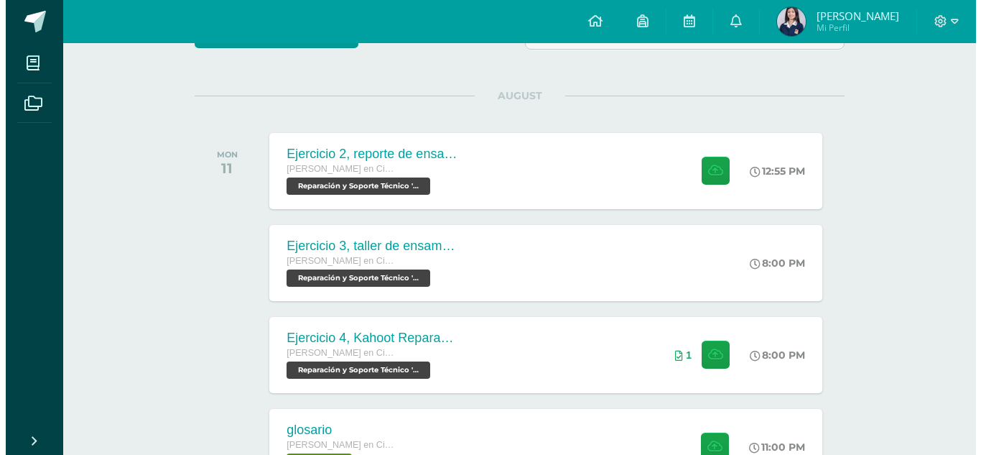
scroll to position [152, 0]
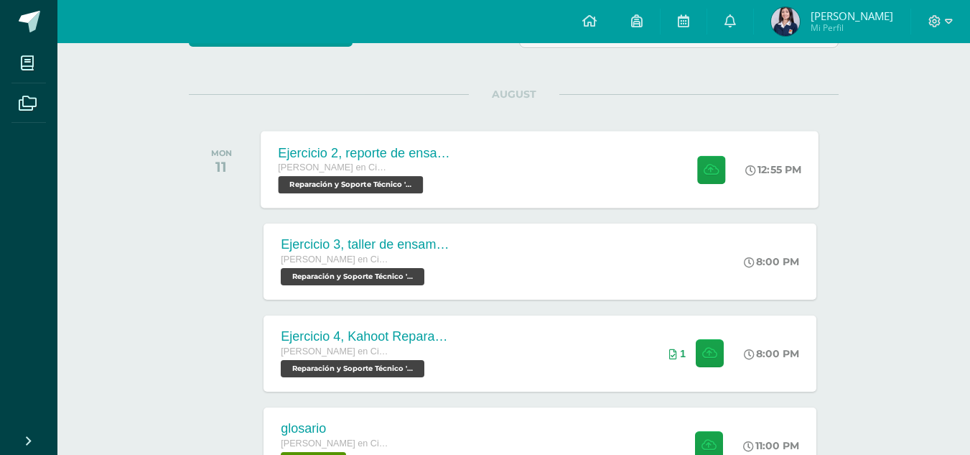
click at [509, 193] on div "Ejercicio 2, reporte de ensamblaje Quinto Quinto Bachillerato en Ciencias y Let…" at bounding box center [540, 169] width 558 height 77
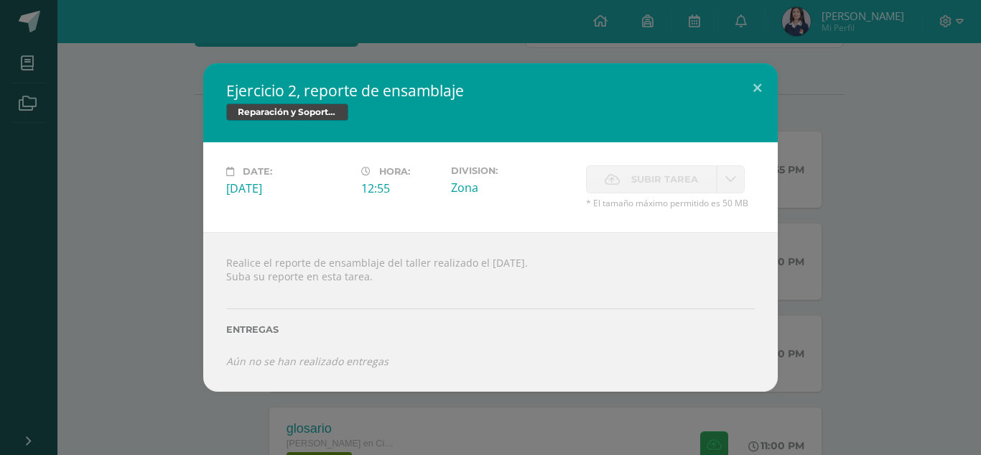
click at [816, 249] on div "Ejercicio 2, reporte de ensamblaje Reparación y Soporte Técnico Date: Monday 11…" at bounding box center [491, 227] width 970 height 328
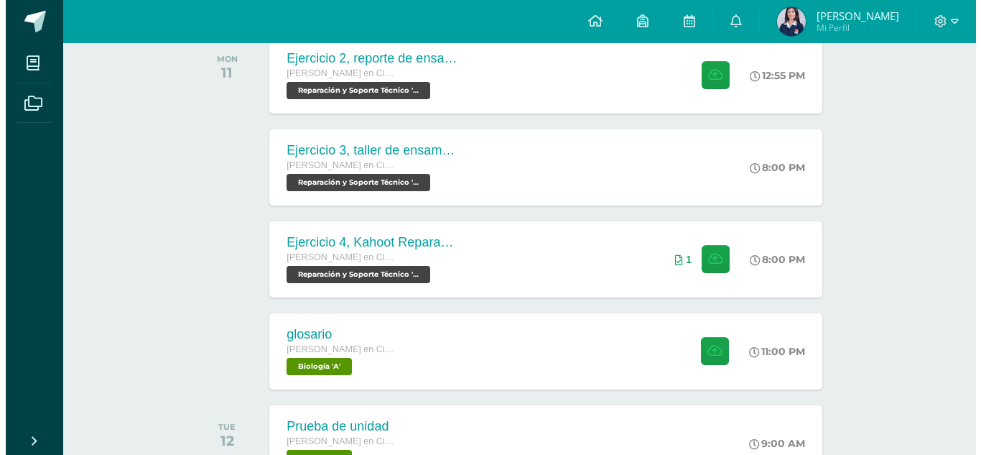
scroll to position [247, 0]
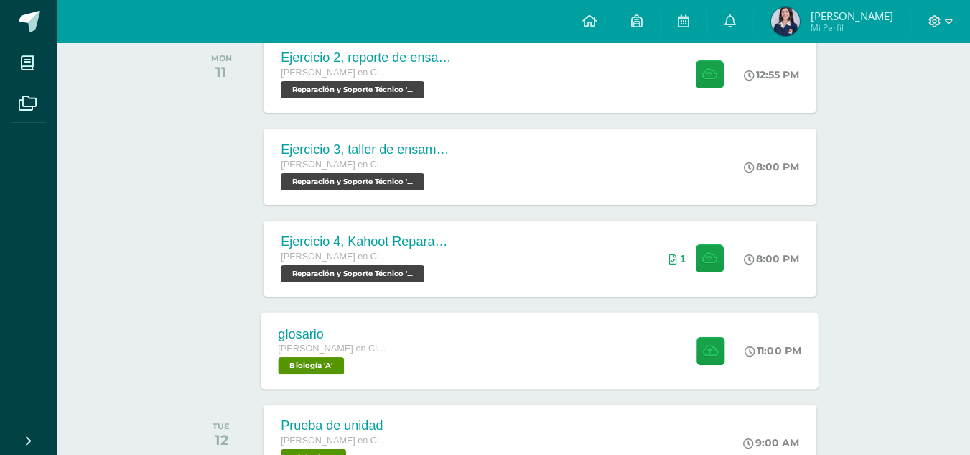
click at [539, 342] on div "glosario Quinto Quinto Bachillerato en Ciencias y Letras con Orientación en Com…" at bounding box center [540, 350] width 558 height 77
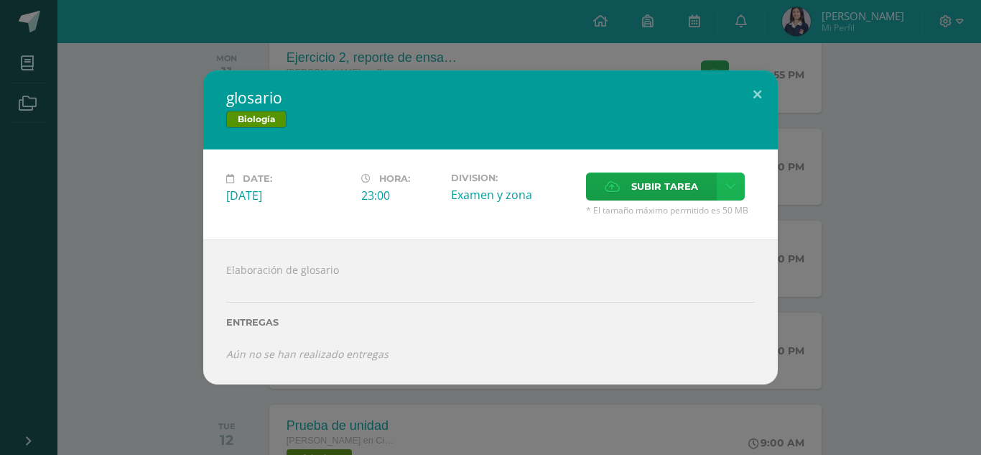
click at [733, 187] on icon at bounding box center [730, 186] width 11 height 12
click at [659, 215] on span "Subir enlace" at bounding box center [669, 217] width 60 height 14
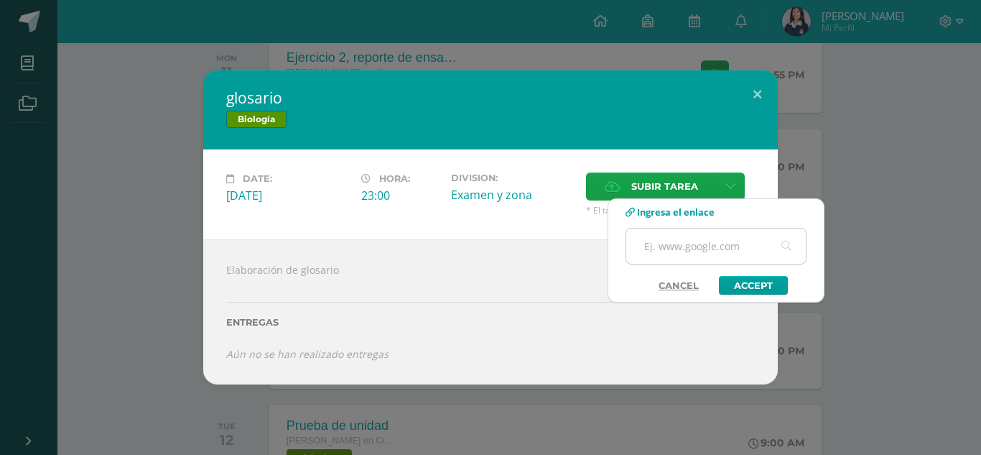
click at [669, 238] on input "text" at bounding box center [716, 245] width 180 height 35
paste input "[URL][DOMAIN_NAME]"
type input "[URL][DOMAIN_NAME]"
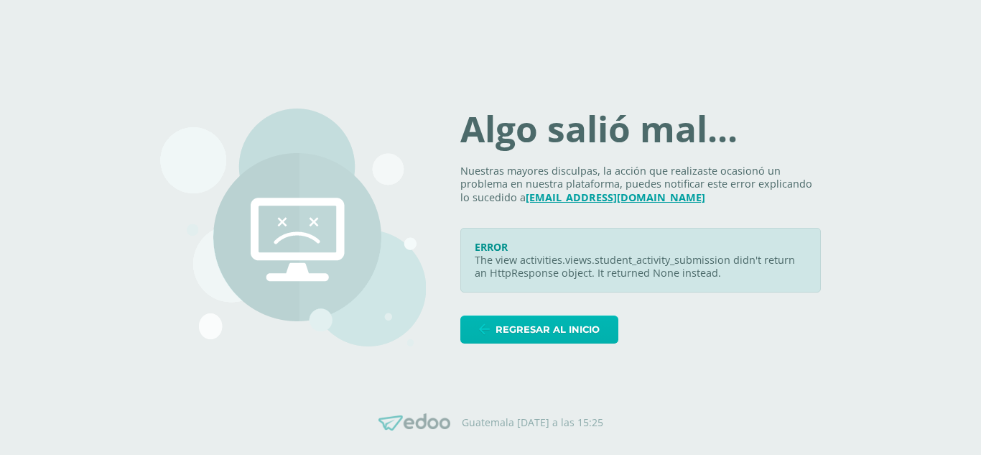
click at [600, 329] on span "Regresar al inicio" at bounding box center [548, 329] width 104 height 27
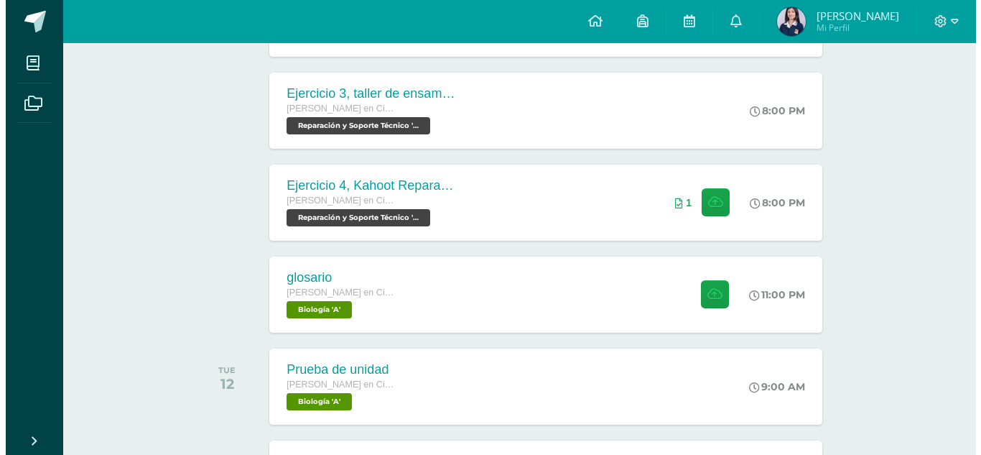
scroll to position [304, 0]
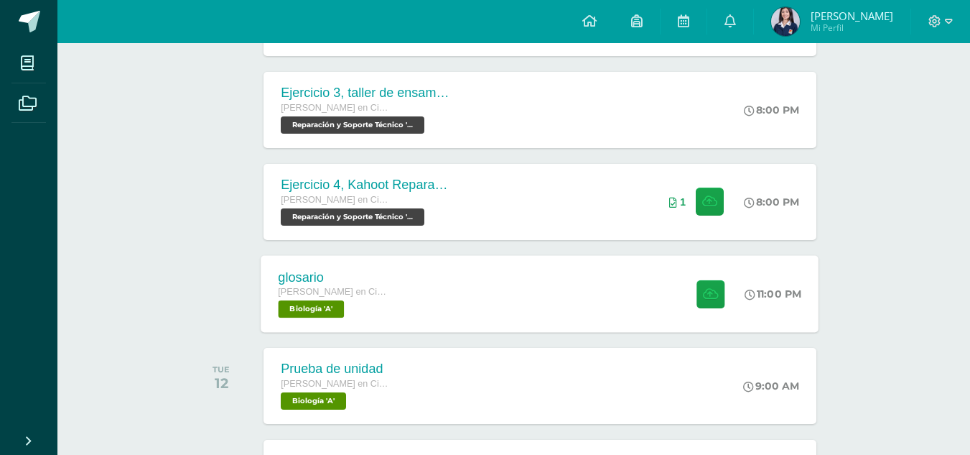
click at [707, 274] on div at bounding box center [707, 293] width 70 height 77
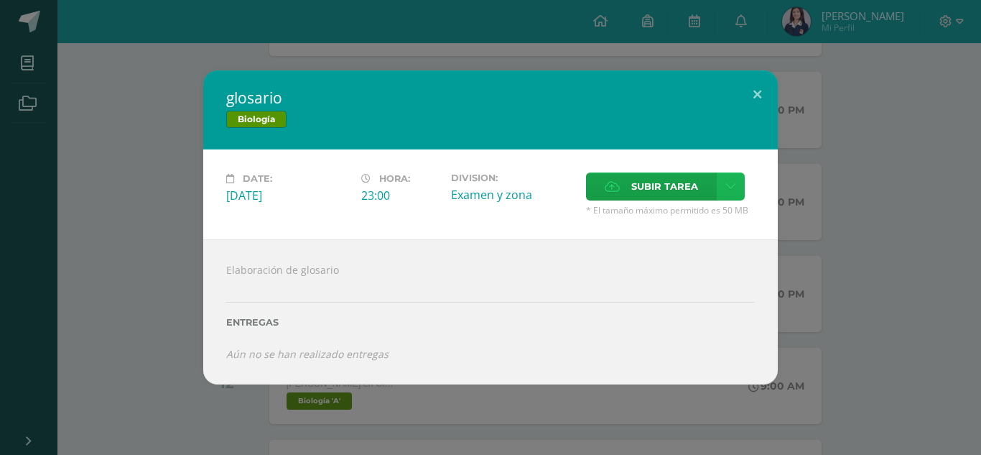
click at [728, 188] on icon at bounding box center [730, 186] width 11 height 12
click at [685, 211] on span "Subir enlace" at bounding box center [669, 217] width 60 height 14
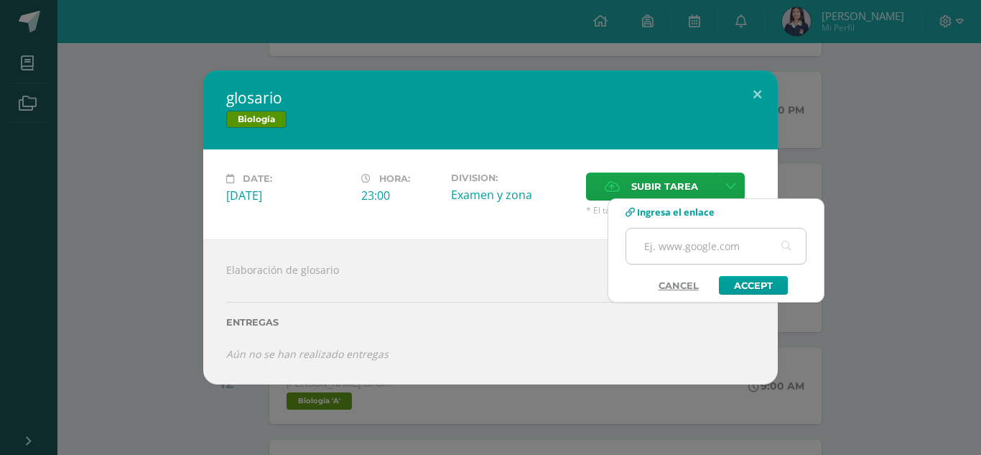
click at [670, 253] on input "text" at bounding box center [716, 245] width 180 height 35
paste input "[URL][DOMAIN_NAME]"
type input "[URL][DOMAIN_NAME]"
click at [744, 284] on link "Accept" at bounding box center [753, 285] width 69 height 19
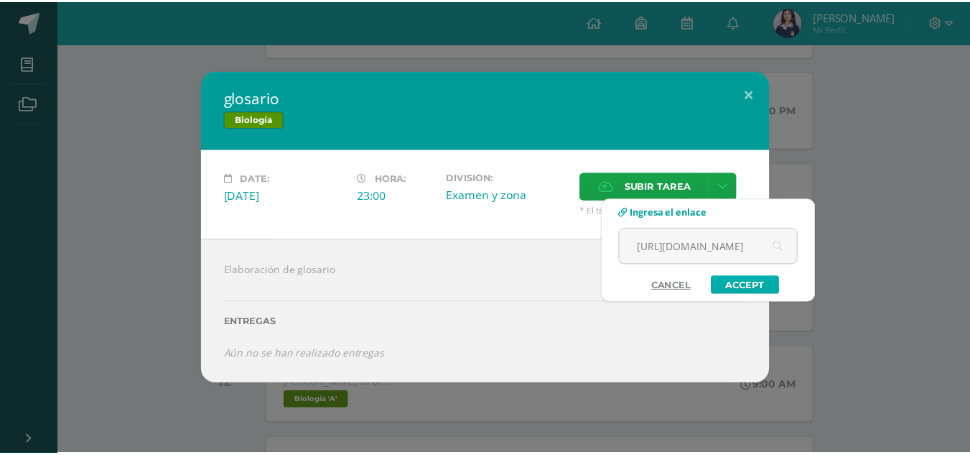
scroll to position [0, 0]
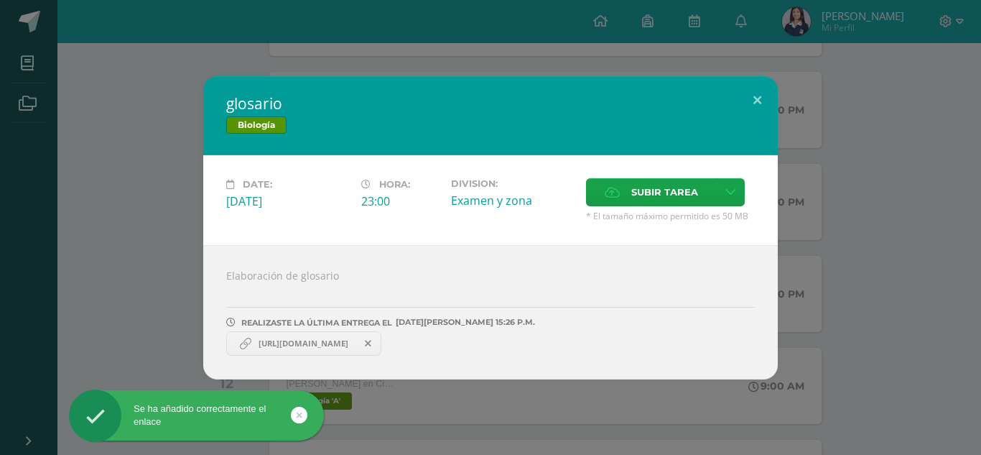
click at [835, 317] on div "glosario Biología Date: [DATE] Hora: 23:00 Division: Examen y zona ?" at bounding box center [491, 227] width 970 height 303
